Goal: Task Accomplishment & Management: Manage account settings

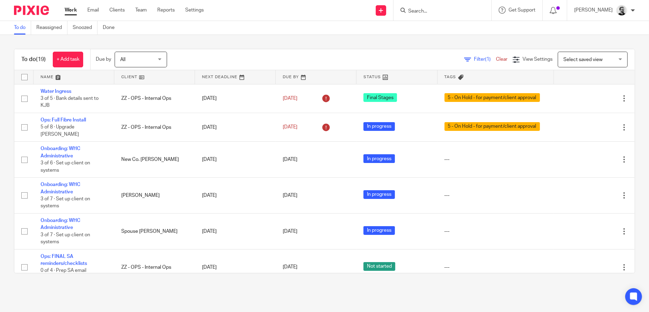
click at [428, 12] on input "Search" at bounding box center [438, 11] width 63 height 6
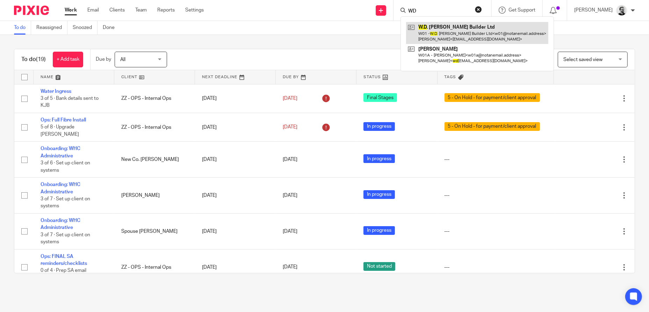
type input "WD"
click at [466, 31] on link at bounding box center [477, 33] width 142 height 22
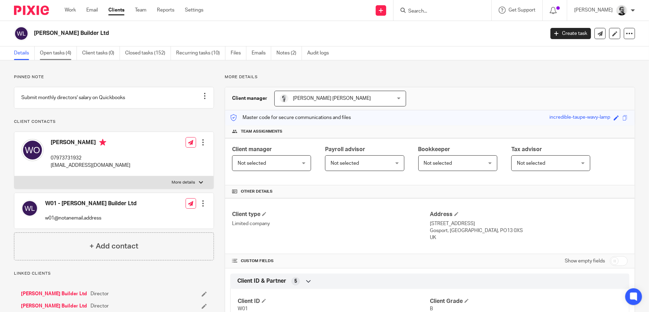
click at [64, 57] on link "Open tasks (4)" at bounding box center [58, 53] width 37 height 14
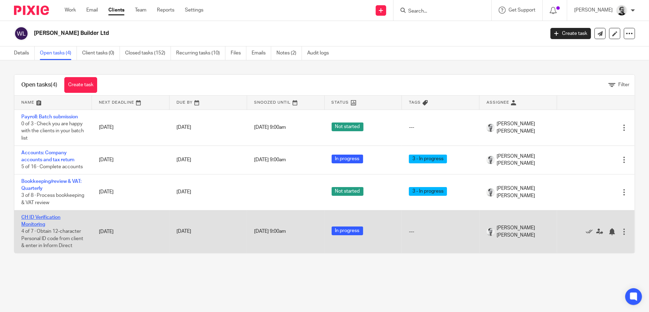
click at [49, 219] on link "CH ID Verification Monitoring" at bounding box center [40, 221] width 39 height 12
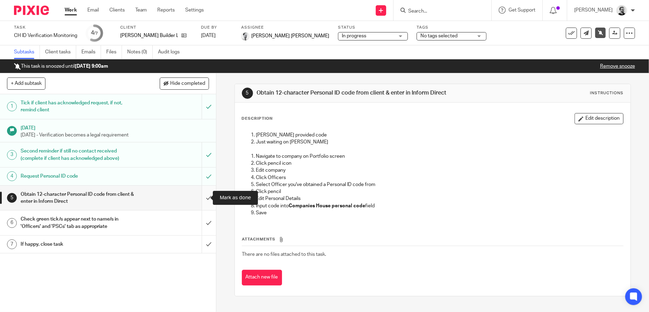
click at [203, 201] on input "submit" at bounding box center [108, 198] width 216 height 25
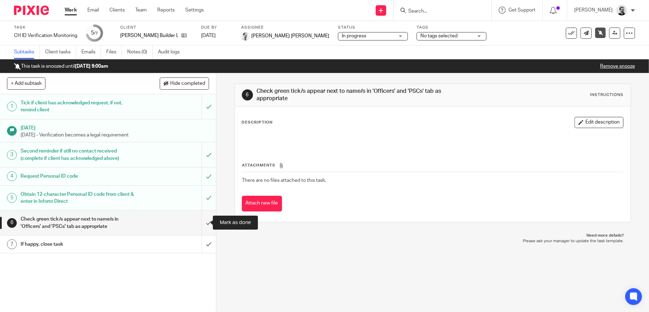
click at [199, 222] on input "submit" at bounding box center [108, 223] width 216 height 25
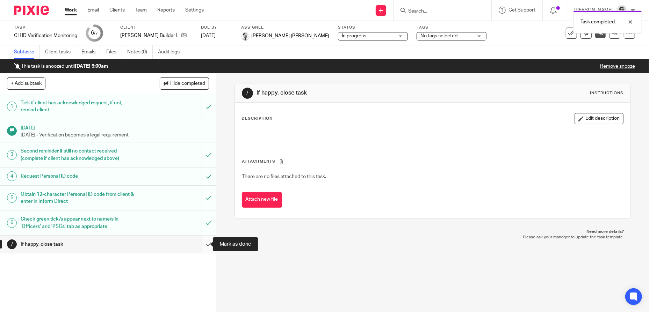
click at [201, 247] on input "submit" at bounding box center [108, 244] width 216 height 17
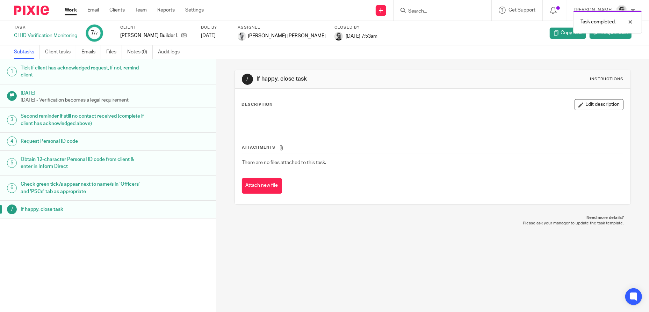
click at [71, 9] on link "Work" at bounding box center [71, 10] width 12 height 7
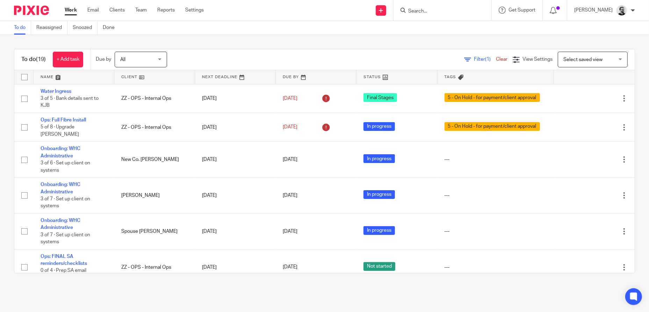
drag, startPoint x: 437, startPoint y: 3, endPoint x: 431, endPoint y: 14, distance: 11.7
click at [434, 10] on div at bounding box center [442, 10] width 98 height 21
click at [431, 14] on input "Search" at bounding box center [438, 11] width 63 height 6
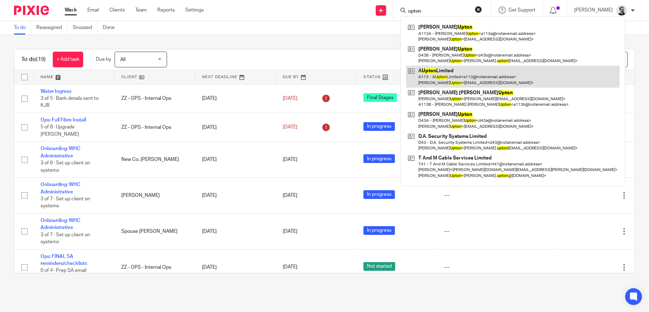
type input "upton"
click at [482, 78] on link at bounding box center [512, 77] width 213 height 22
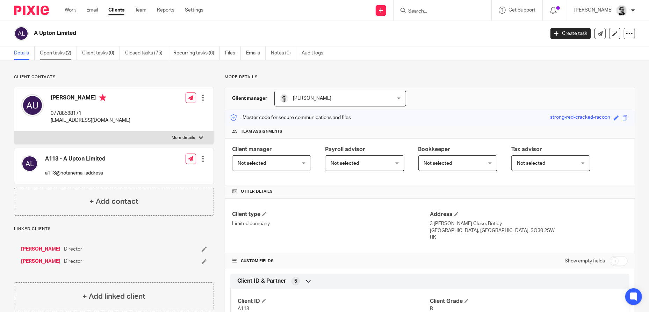
click at [52, 57] on link "Open tasks (2)" at bounding box center [58, 53] width 37 height 14
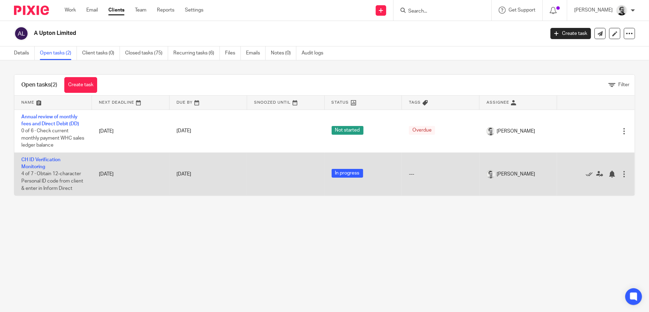
click at [31, 162] on td "CH ID Verification Monitoring 4 of 7 · Obtain 12-character Personal ID code fro…" at bounding box center [53, 174] width 78 height 43
click at [32, 167] on link "CH ID Verification Monitoring" at bounding box center [40, 164] width 39 height 12
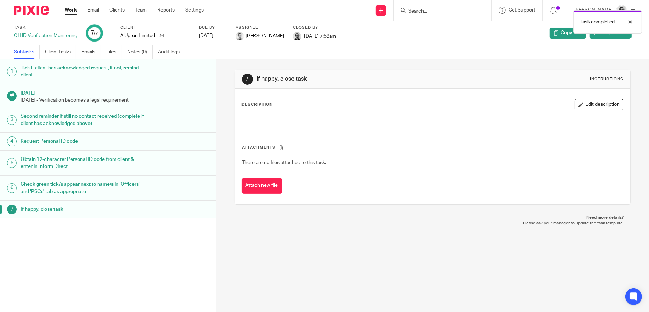
click at [69, 12] on link "Work" at bounding box center [71, 10] width 12 height 7
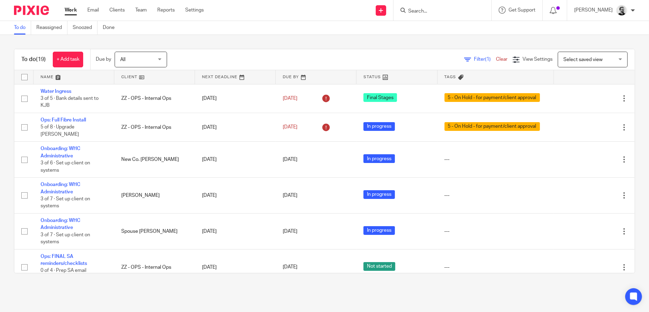
click at [430, 9] on input "Search" at bounding box center [438, 11] width 63 height 6
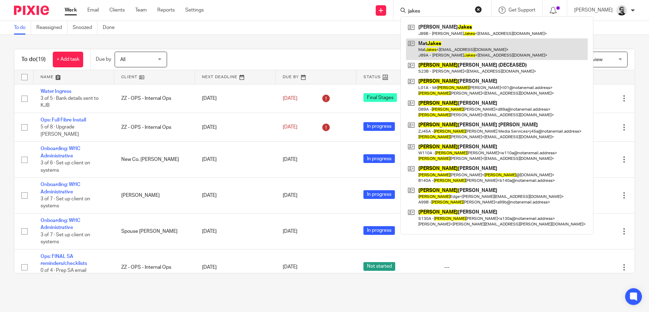
type input "jakes"
click at [461, 48] on link at bounding box center [497, 49] width 182 height 22
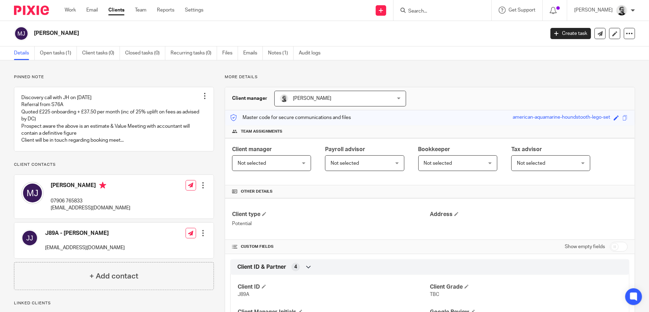
click at [437, 14] on input "Search" at bounding box center [438, 11] width 63 height 6
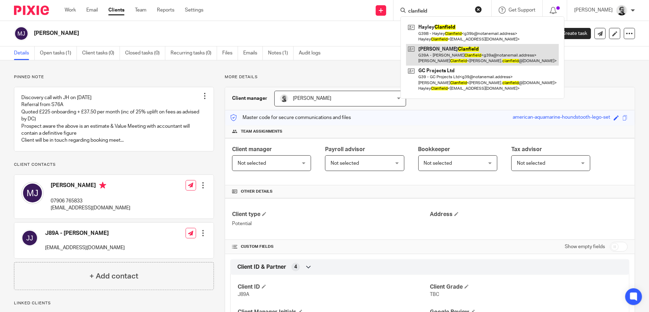
type input "clanfield"
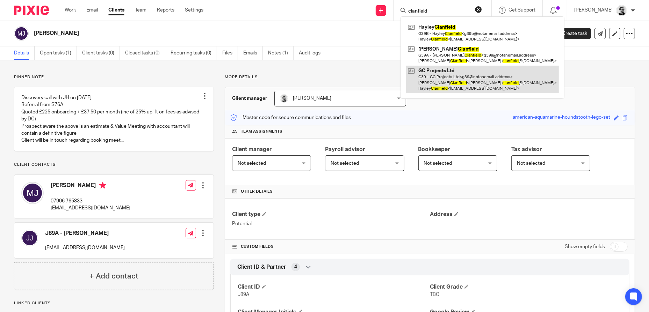
click at [480, 82] on link at bounding box center [482, 80] width 153 height 28
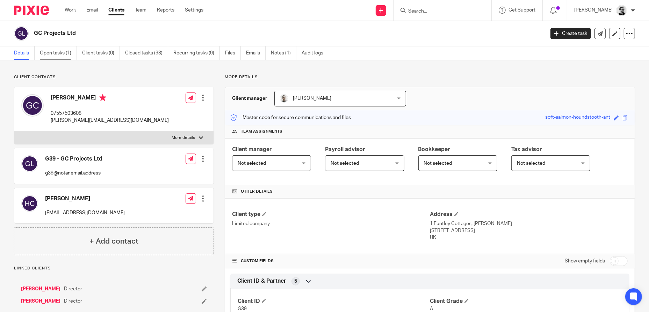
click at [54, 56] on link "Open tasks (1)" at bounding box center [58, 53] width 37 height 14
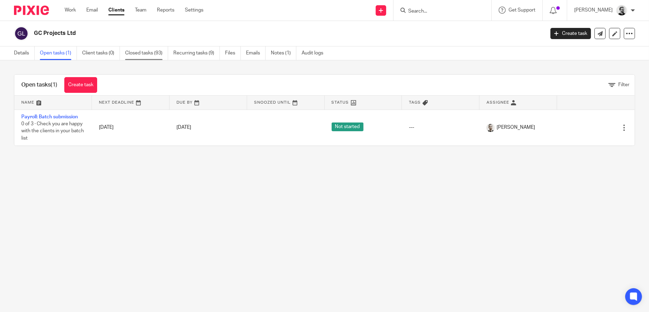
click at [155, 56] on link "Closed tasks (93)" at bounding box center [146, 53] width 43 height 14
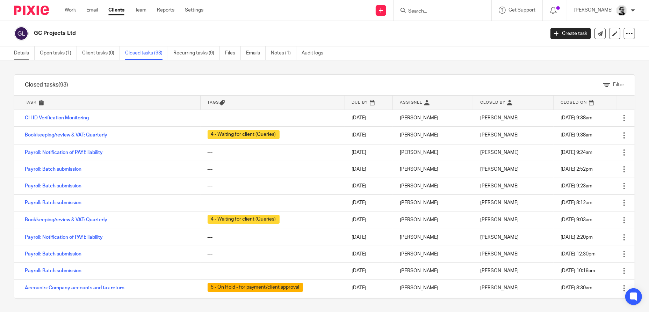
click at [26, 53] on link "Details" at bounding box center [24, 53] width 21 height 14
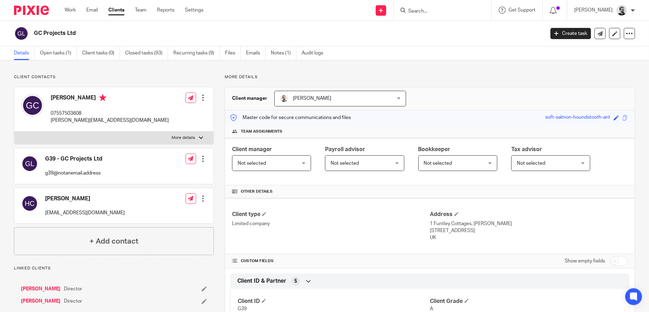
click at [68, 14] on div "Work Email Clients Team Reports Settings Work Email Clients Team Reports Settin…" at bounding box center [136, 10] width 156 height 21
click at [77, 5] on div "Work Email Clients Team Reports Settings Work Email Clients Team Reports Settin…" at bounding box center [136, 10] width 156 height 21
click at [75, 12] on link "Work" at bounding box center [70, 10] width 11 height 7
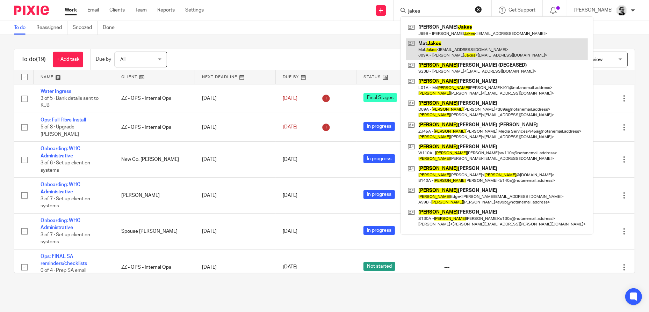
type input "jakes"
click at [472, 52] on link at bounding box center [497, 49] width 182 height 22
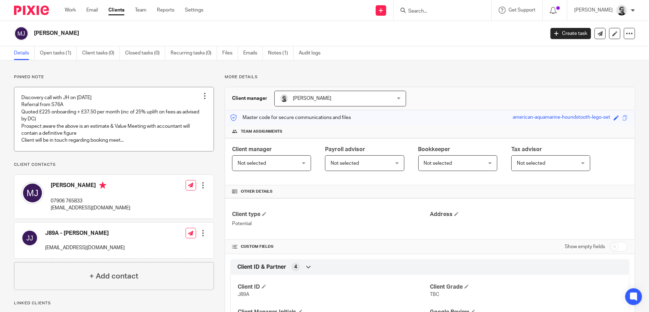
click at [123, 147] on link at bounding box center [113, 119] width 199 height 64
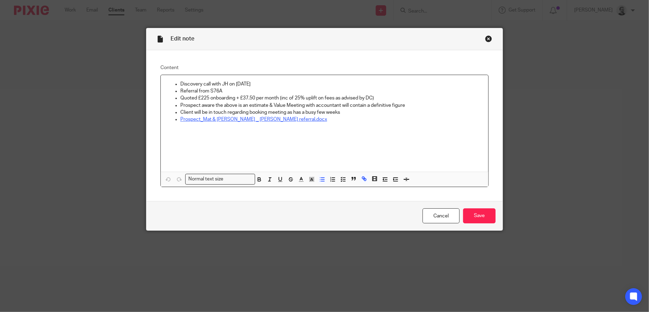
click at [270, 119] on link "Prospect_Mat & [PERSON_NAME] _ [PERSON_NAME] referral.docx" at bounding box center [253, 119] width 147 height 5
click at [283, 117] on link "Prospect_Mat & [PERSON_NAME] _ [PERSON_NAME] referral.docx" at bounding box center [253, 119] width 147 height 5
click at [256, 131] on link "[URL][DOMAIN_NAME]" at bounding box center [281, 132] width 50 height 7
click at [486, 35] on div "Close this dialog window" at bounding box center [488, 38] width 7 height 7
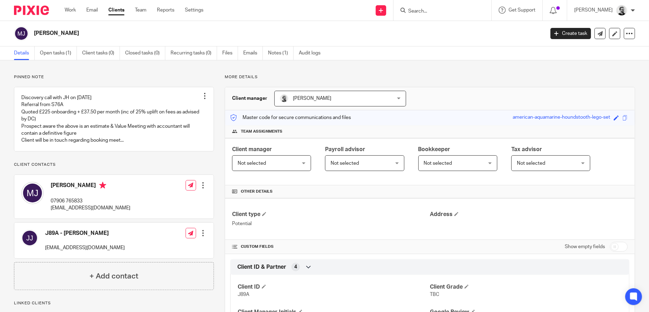
click at [439, 12] on input "Search" at bounding box center [438, 11] width 63 height 6
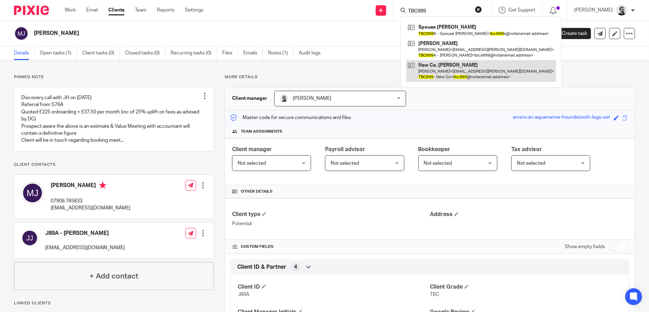
type input "TBC999"
click at [489, 66] on link at bounding box center [481, 71] width 150 height 22
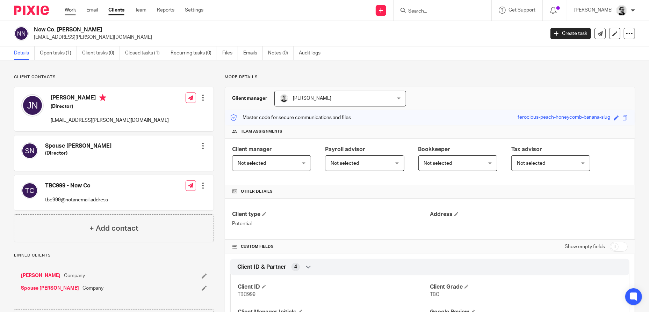
click at [75, 12] on link "Work" at bounding box center [70, 10] width 11 height 7
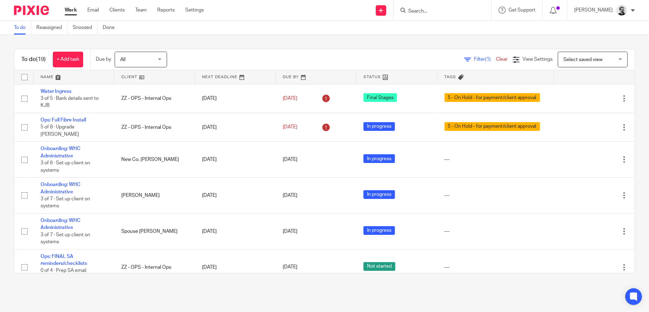
click at [443, 10] on input "Search" at bounding box center [438, 11] width 63 height 6
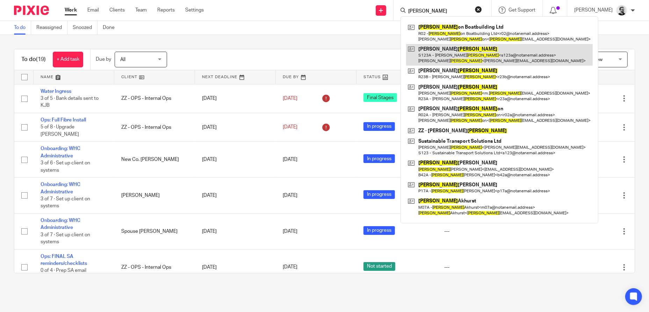
type input "[PERSON_NAME]"
click at [502, 54] on link at bounding box center [499, 55] width 186 height 22
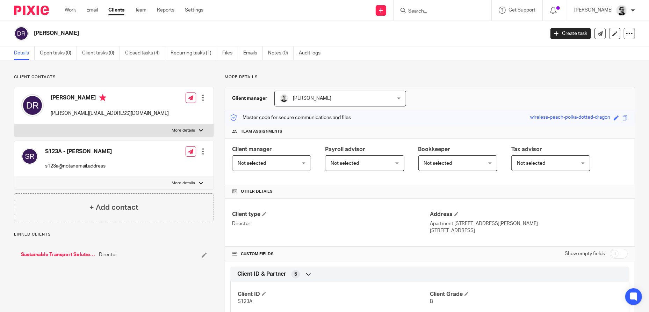
click at [74, 254] on link "Sustainable Transport Solutions Ltd" at bounding box center [58, 254] width 74 height 7
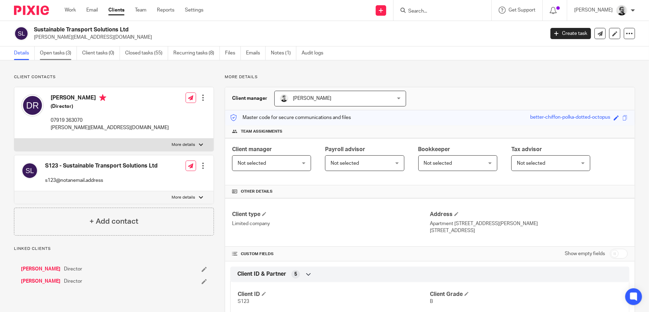
click at [56, 54] on link "Open tasks (3)" at bounding box center [58, 53] width 37 height 14
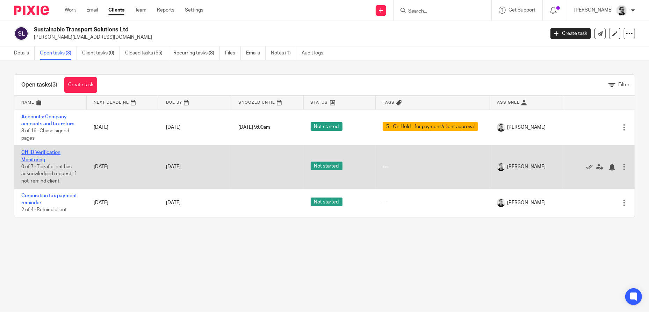
click at [33, 159] on link "CH ID Verification Monitoring" at bounding box center [40, 156] width 39 height 12
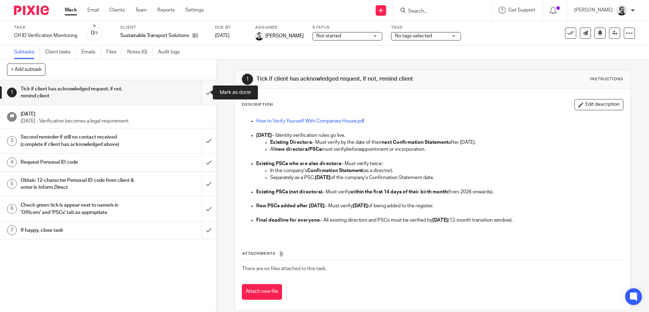
click at [200, 89] on input "submit" at bounding box center [108, 92] width 216 height 25
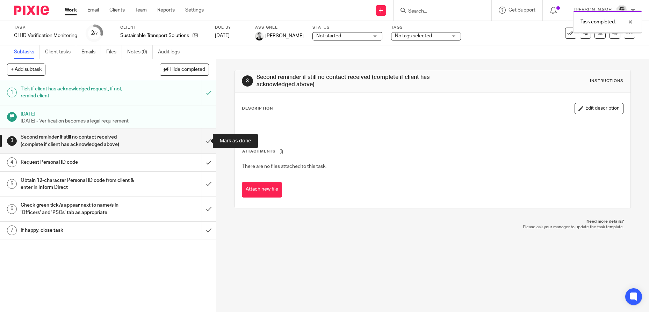
click at [204, 144] on input "submit" at bounding box center [108, 141] width 216 height 25
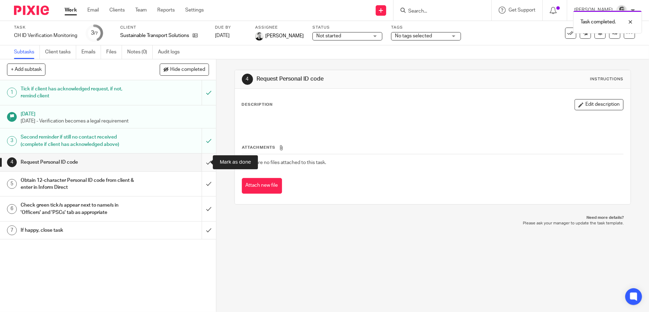
click at [202, 165] on input "submit" at bounding box center [108, 162] width 216 height 17
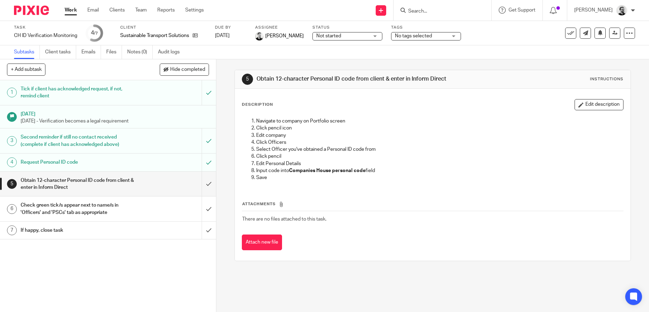
click at [356, 36] on span "Not started" at bounding box center [342, 35] width 52 height 7
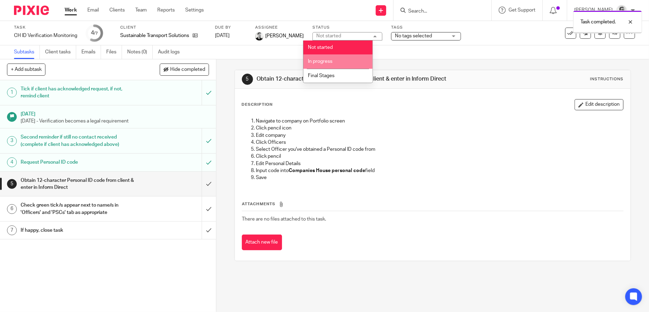
click at [325, 59] on span "In progress" at bounding box center [320, 61] width 24 height 5
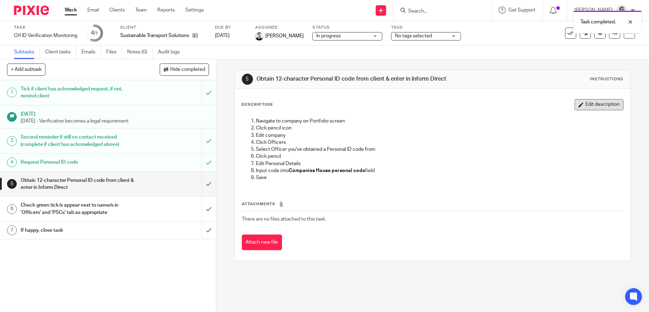
click at [580, 105] on button "Edit description" at bounding box center [598, 104] width 49 height 11
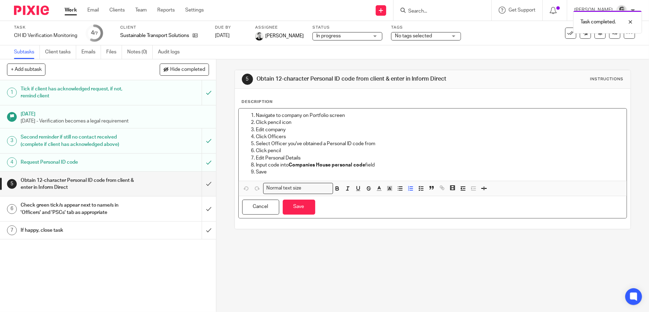
click at [256, 118] on p "Navigate to company on Portfolio screen" at bounding box center [439, 115] width 367 height 7
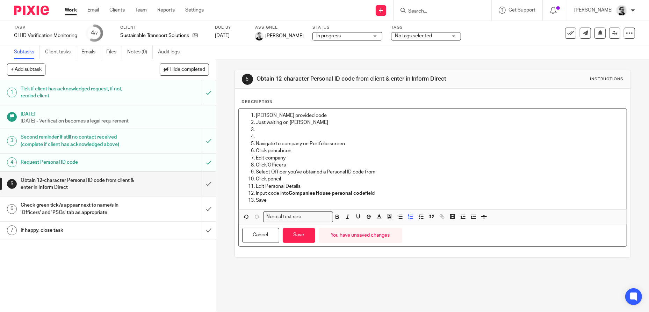
click at [262, 140] on p at bounding box center [439, 136] width 367 height 7
click at [266, 131] on p at bounding box center [439, 129] width 367 height 7
click at [415, 168] on p "Click Officers" at bounding box center [439, 165] width 367 height 7
click at [301, 239] on button "Save" at bounding box center [299, 235] width 32 height 15
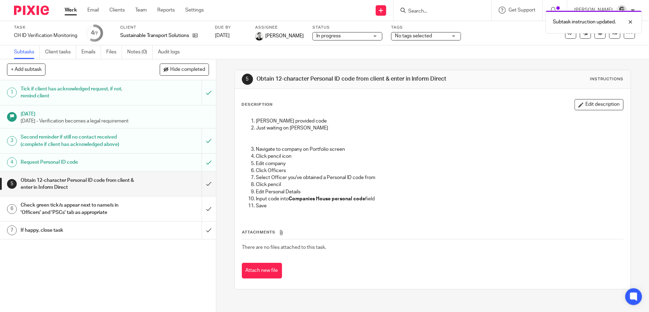
click at [67, 12] on link "Work" at bounding box center [71, 10] width 12 height 7
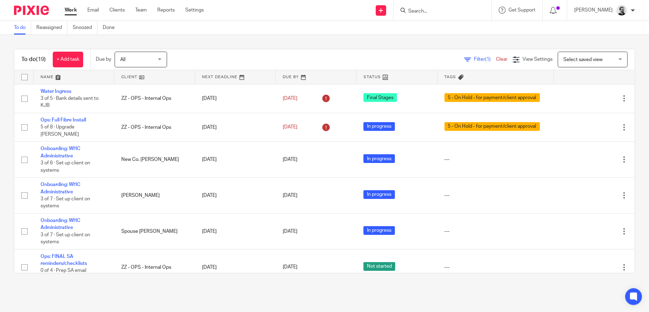
drag, startPoint x: 455, startPoint y: 9, endPoint x: 456, endPoint y: 5, distance: 4.2
click at [456, 5] on div at bounding box center [442, 10] width 98 height 21
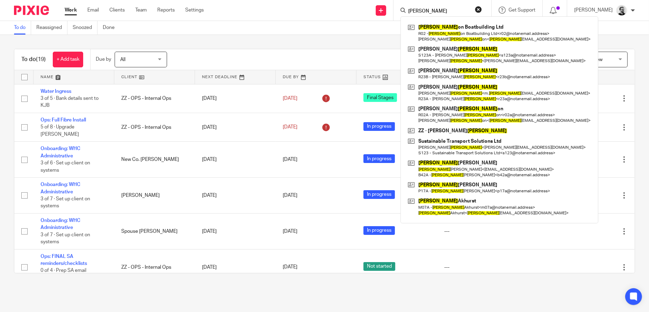
type input "DAN ROBERTS"
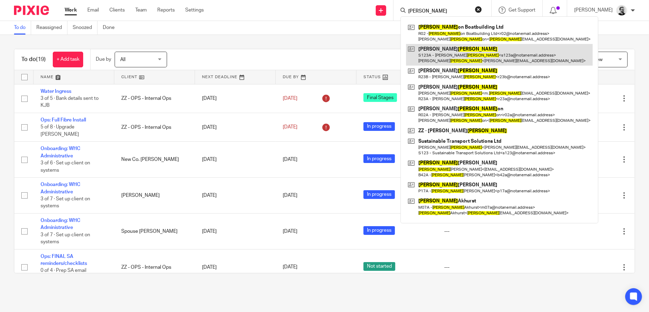
click at [517, 53] on link at bounding box center [499, 55] width 186 height 22
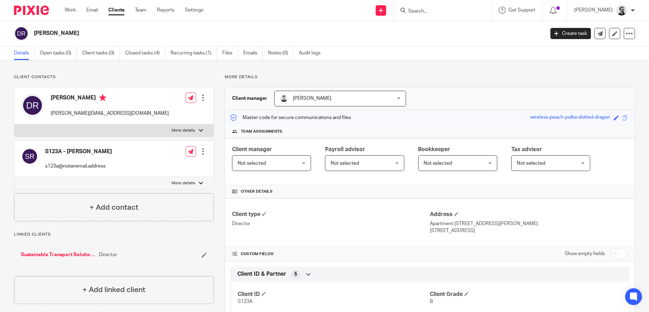
click at [430, 8] on input "Search" at bounding box center [438, 11] width 63 height 6
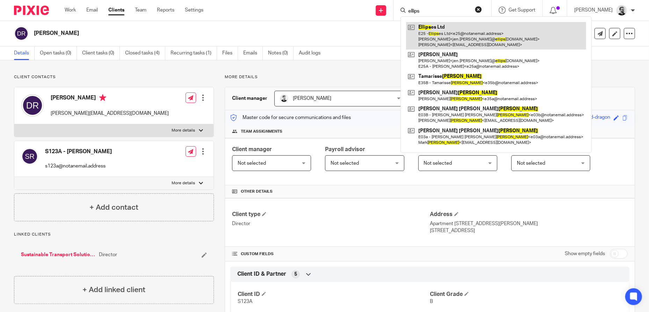
type input "ellips"
click at [485, 41] on link at bounding box center [496, 36] width 180 height 28
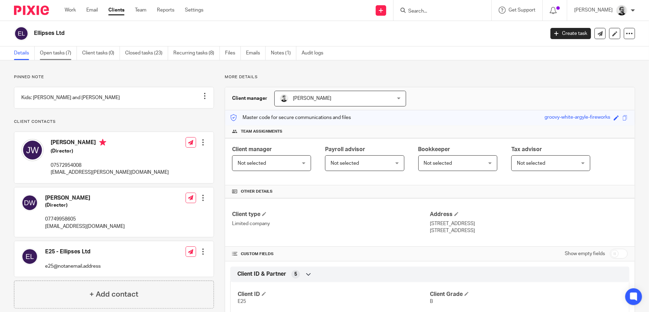
click at [63, 55] on link "Open tasks (7)" at bounding box center [58, 53] width 37 height 14
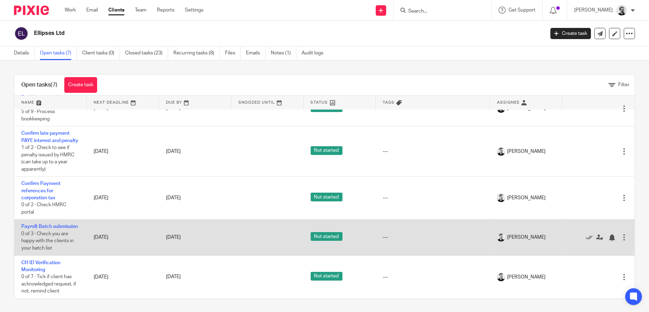
scroll to position [111, 0]
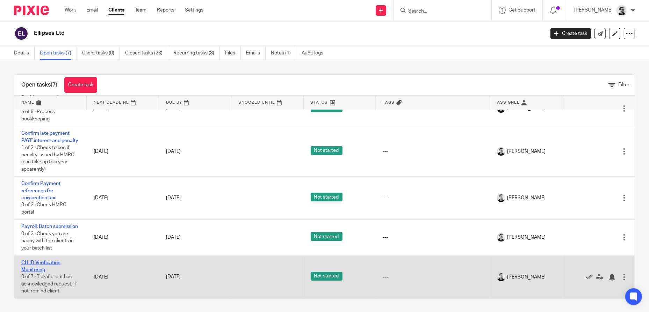
click at [50, 263] on link "CH ID Verification Monitoring" at bounding box center [40, 267] width 39 height 12
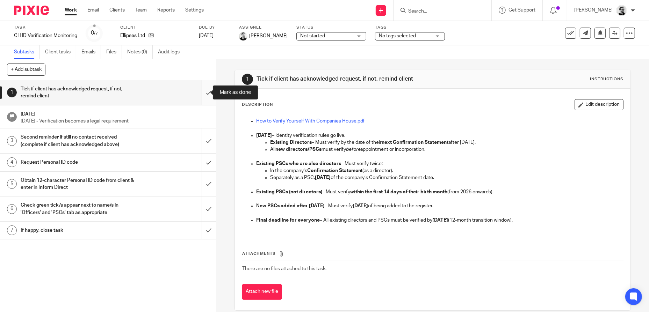
click at [203, 95] on input "submit" at bounding box center [108, 92] width 216 height 25
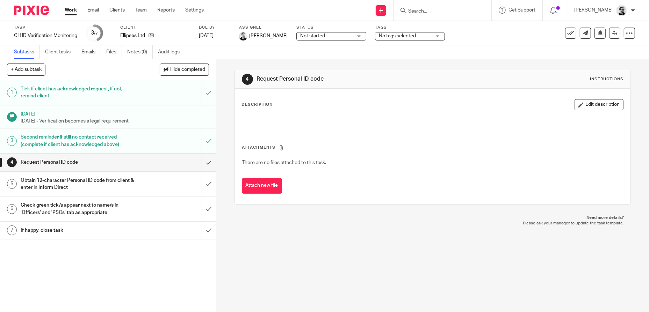
click at [200, 165] on input "submit" at bounding box center [108, 162] width 216 height 17
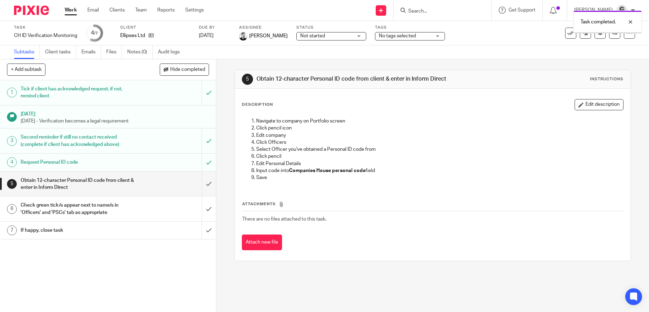
click at [202, 185] on input "submit" at bounding box center [108, 184] width 216 height 25
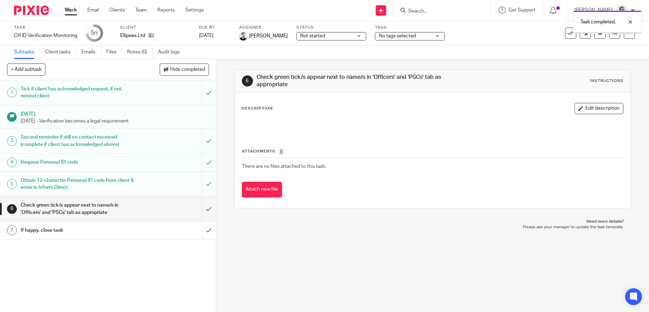
click at [205, 207] on input "submit" at bounding box center [108, 209] width 216 height 25
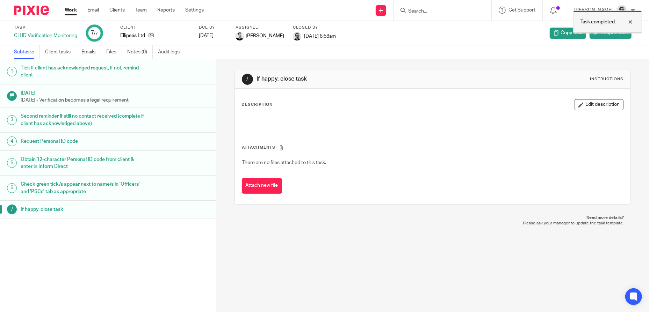
click at [632, 20] on div at bounding box center [624, 22] width 19 height 8
click at [197, 9] on link "Settings" at bounding box center [194, 10] width 19 height 7
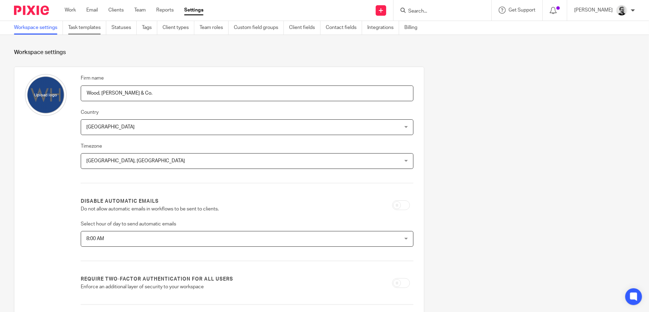
click at [84, 30] on link "Task templates" at bounding box center [87, 28] width 38 height 14
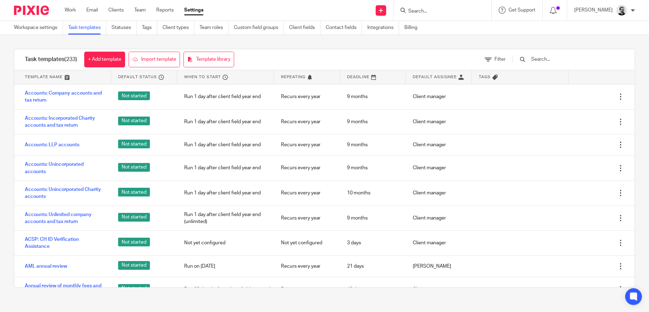
click at [558, 58] on input "text" at bounding box center [570, 60] width 81 height 8
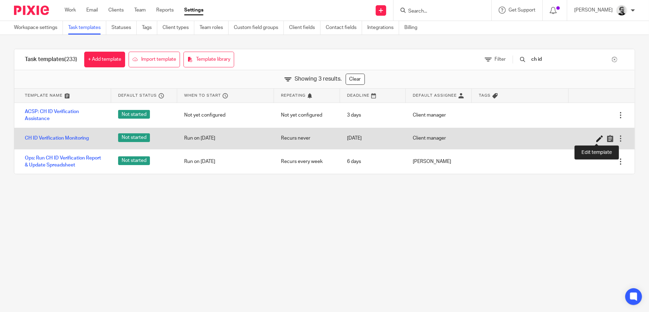
type input "ch id"
click at [596, 138] on icon at bounding box center [599, 138] width 7 height 7
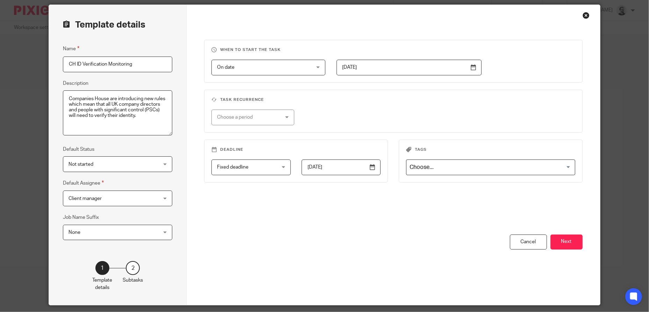
scroll to position [45, 0]
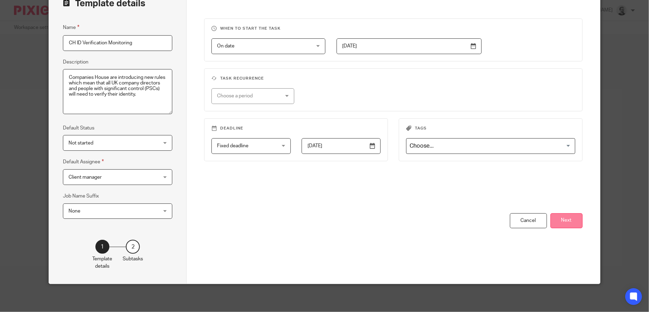
click at [555, 222] on button "Next" at bounding box center [566, 220] width 32 height 15
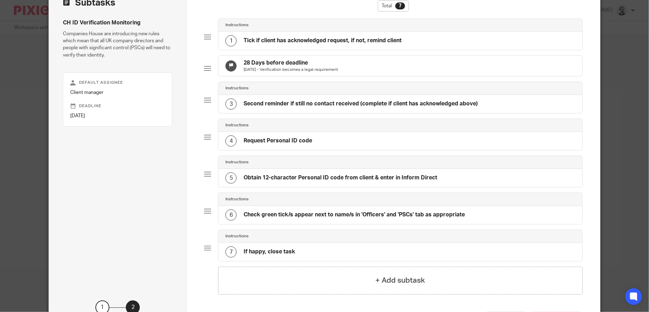
click at [288, 182] on h4 "Obtain 12-character Personal ID code from client & enter in Inform Direct" at bounding box center [339, 177] width 193 height 7
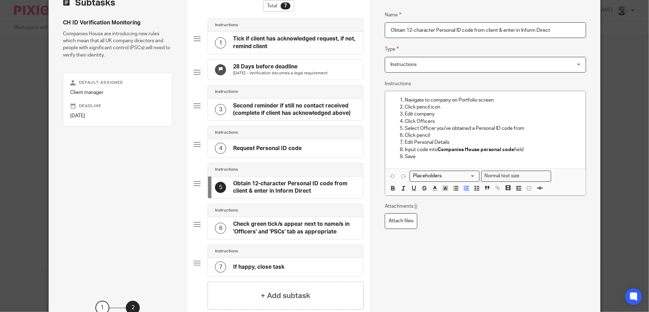
click at [408, 28] on input "Obtain 12-character Personal ID code from client & enter in Inform Direct" at bounding box center [484, 30] width 201 height 16
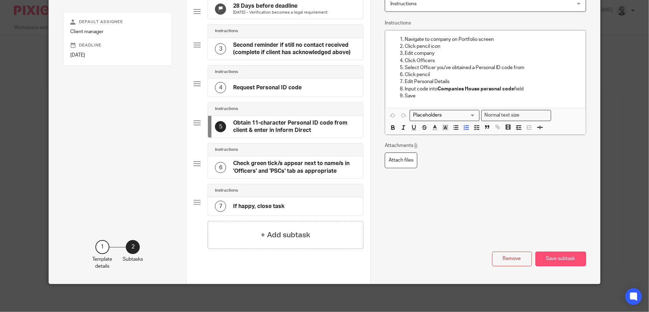
type input "Obtain 11-character Personal ID code from client & enter in Inform Direct"
click at [548, 261] on button "Save subtask" at bounding box center [560, 259] width 51 height 15
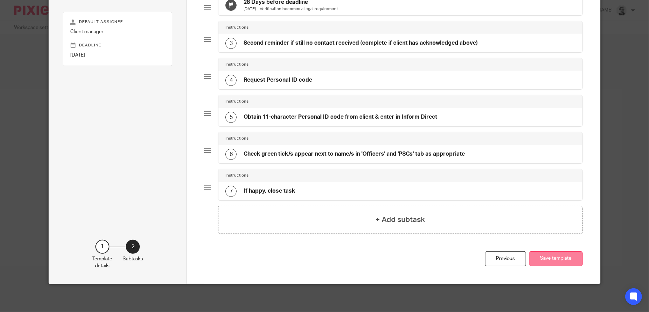
scroll to position [111, 0]
click at [562, 258] on button "Save template" at bounding box center [555, 258] width 53 height 15
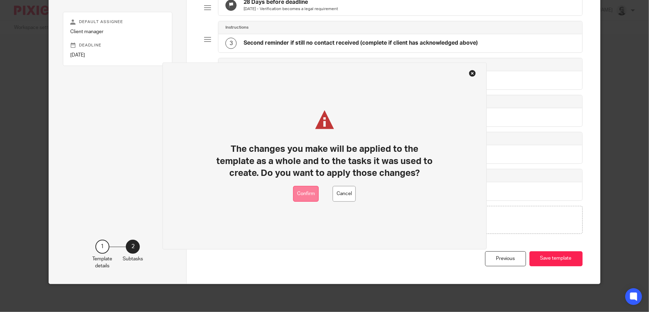
click at [312, 196] on button "Confirm" at bounding box center [305, 194] width 25 height 16
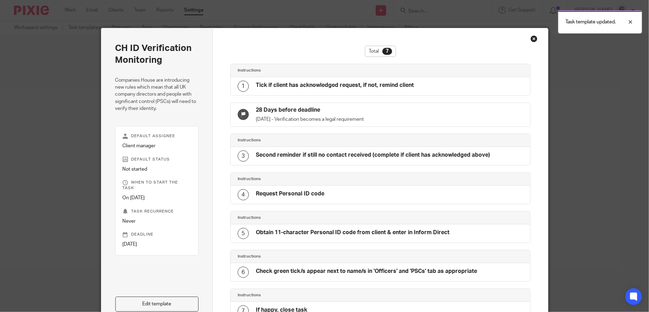
click at [531, 38] on div "Close this dialog window" at bounding box center [533, 38] width 7 height 7
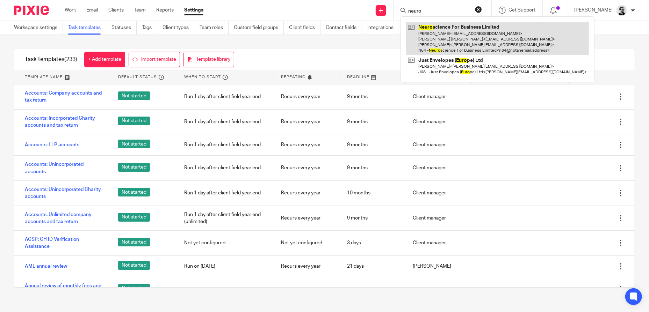
type input "neuro"
click at [463, 34] on link at bounding box center [497, 38] width 183 height 33
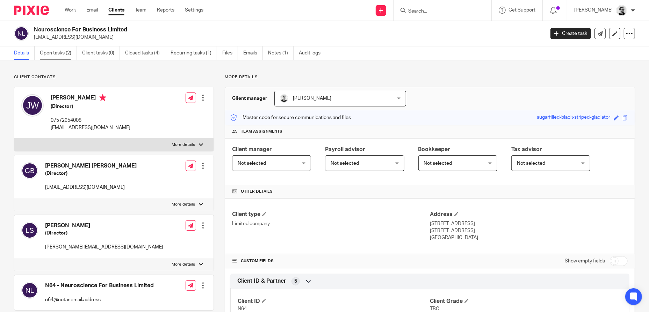
click at [58, 56] on link "Open tasks (2)" at bounding box center [58, 53] width 37 height 14
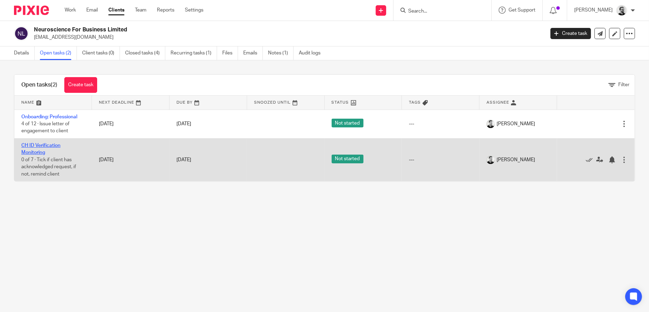
click at [43, 145] on link "CH ID Verification Monitoring" at bounding box center [40, 149] width 39 height 12
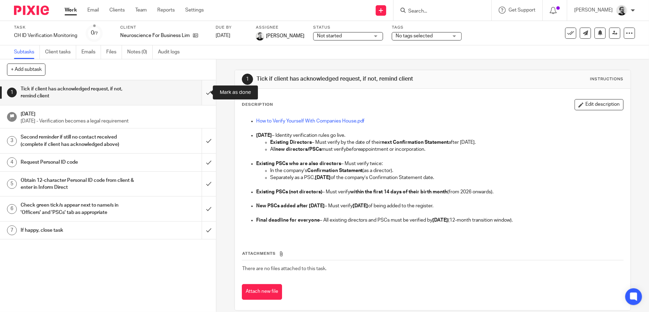
click at [202, 92] on input "submit" at bounding box center [108, 92] width 216 height 25
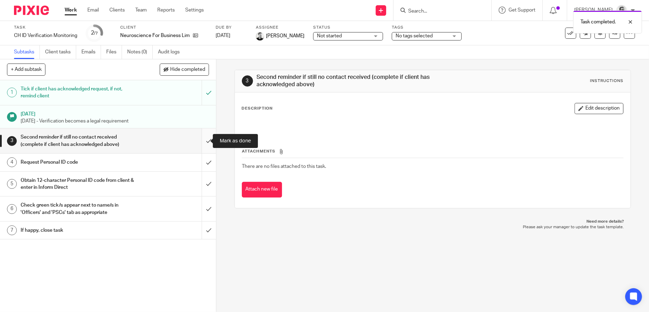
click at [199, 141] on input "submit" at bounding box center [108, 141] width 216 height 25
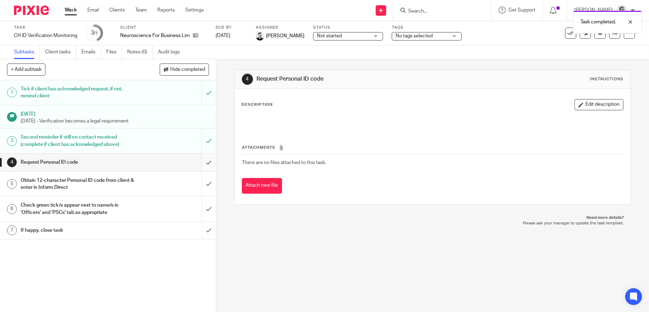
click at [202, 161] on input "submit" at bounding box center [108, 162] width 216 height 17
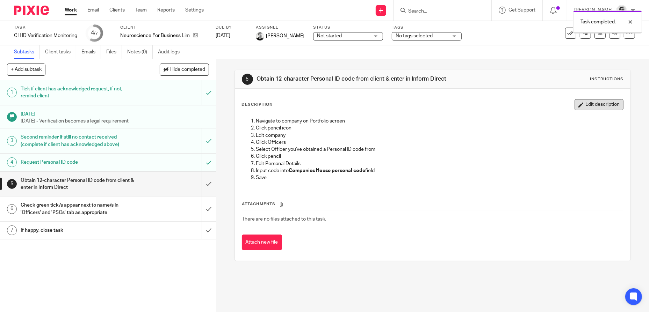
click at [593, 110] on button "Edit description" at bounding box center [598, 104] width 49 height 11
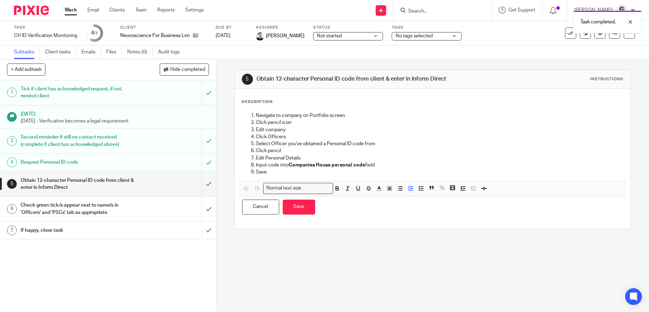
click at [256, 118] on p "Navigate to company on Portfolio screen" at bounding box center [439, 115] width 367 height 7
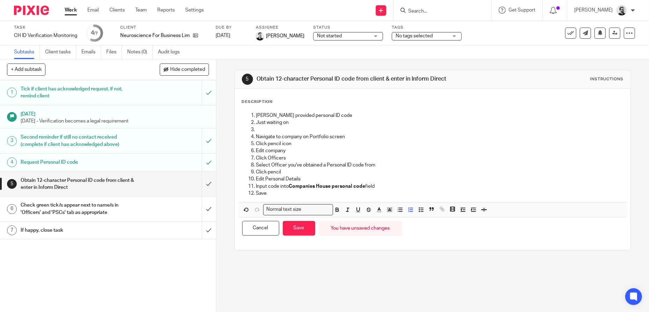
click at [305, 126] on p "Just waiting on" at bounding box center [439, 122] width 367 height 7
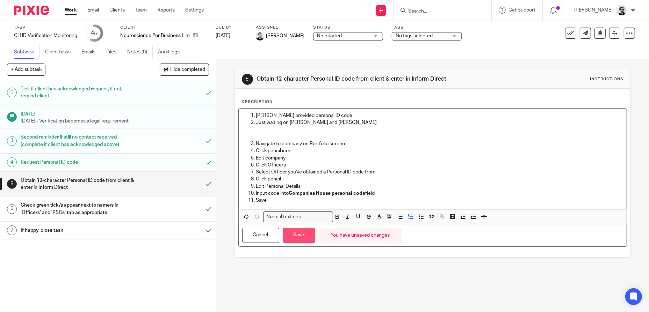
click at [303, 240] on button "Save" at bounding box center [299, 235] width 32 height 15
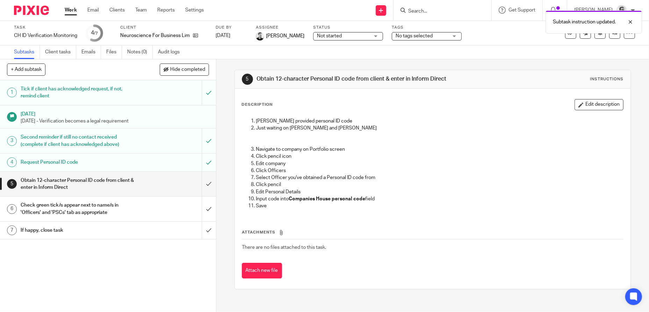
click at [349, 38] on span "Not started" at bounding box center [343, 35] width 52 height 7
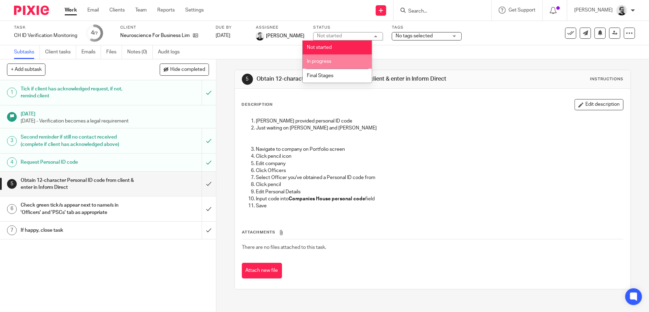
click at [342, 59] on li "In progress" at bounding box center [336, 61] width 69 height 14
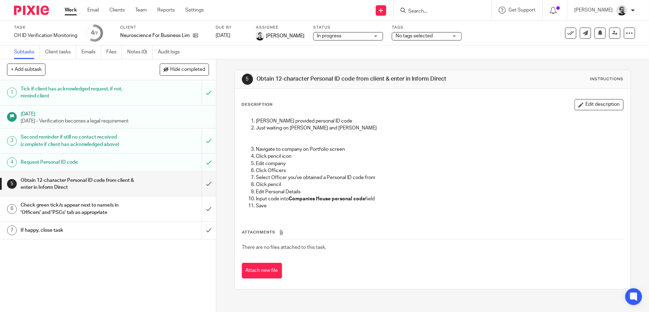
click at [449, 145] on p at bounding box center [439, 142] width 367 height 7
click at [76, 13] on link "Work" at bounding box center [71, 10] width 12 height 7
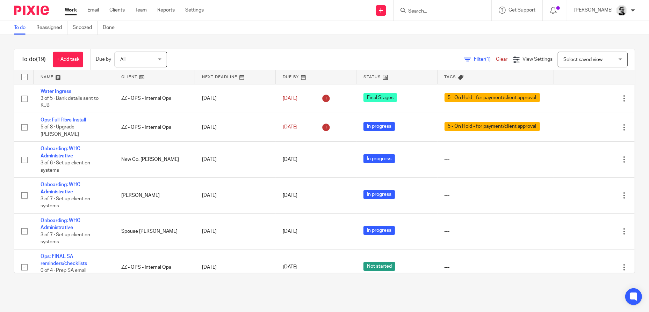
click at [434, 10] on input "Search" at bounding box center [438, 11] width 63 height 6
type input "ops"
click at [464, 28] on link at bounding box center [449, 27] width 87 height 10
